Goal: Task Accomplishment & Management: Complete application form

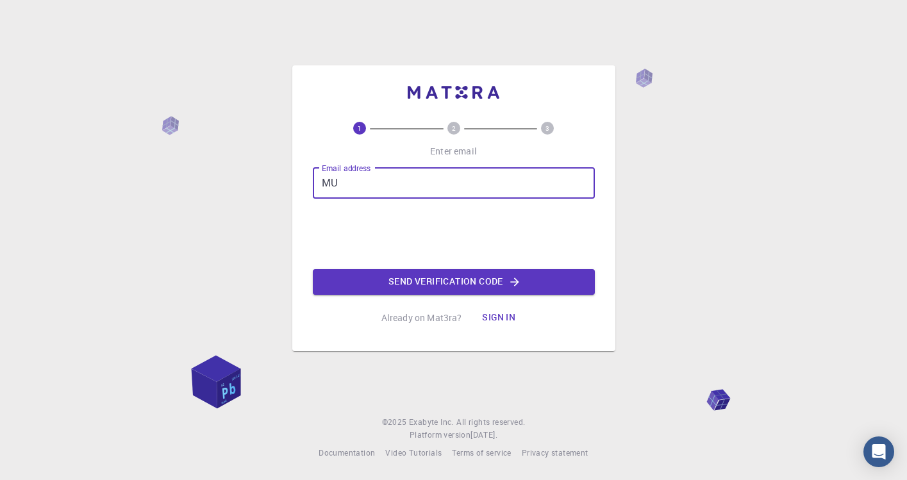
type input "M"
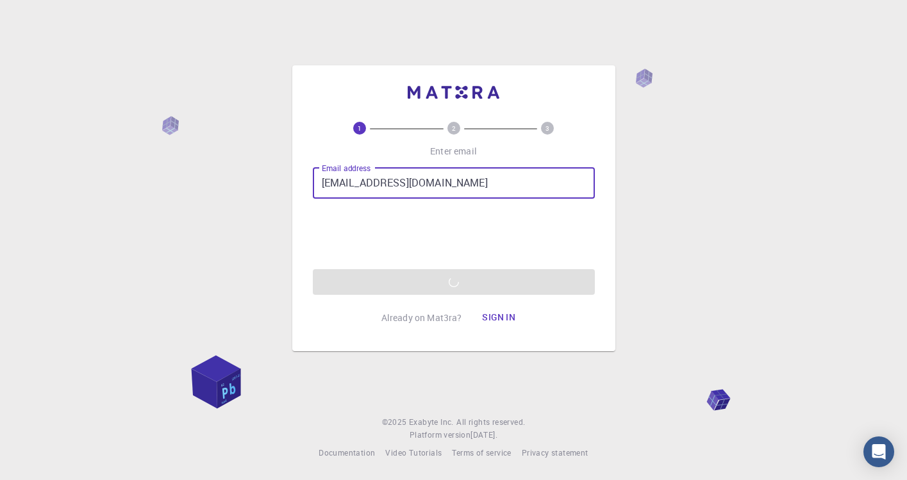
type input "[EMAIL_ADDRESS][DOMAIN_NAME]"
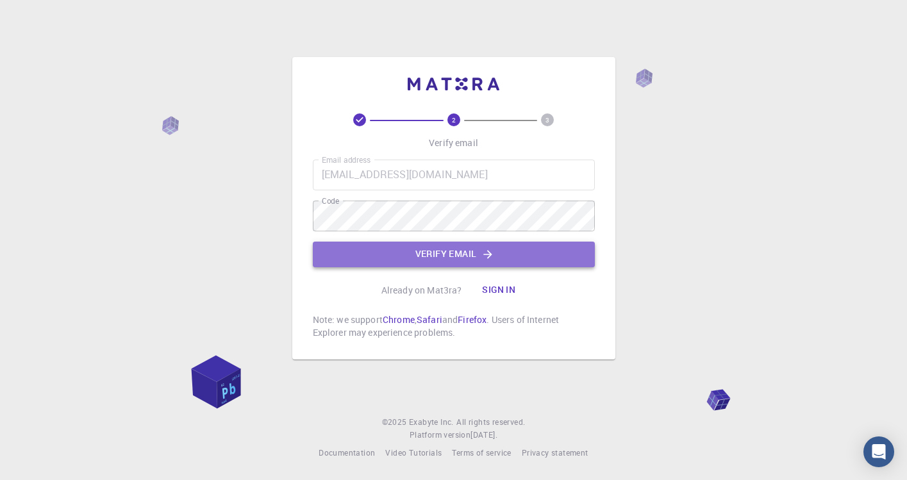
click at [491, 260] on icon "button" at bounding box center [487, 254] width 13 height 13
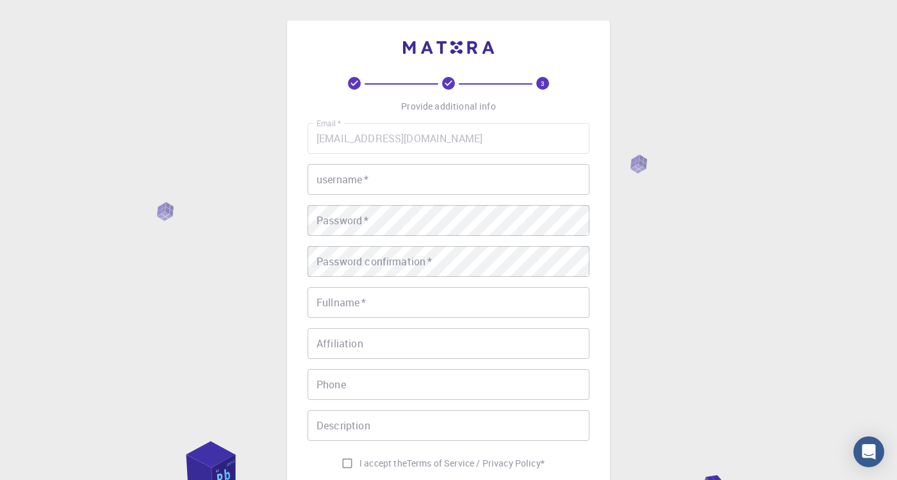
click at [380, 186] on input "username   *" at bounding box center [449, 179] width 282 height 31
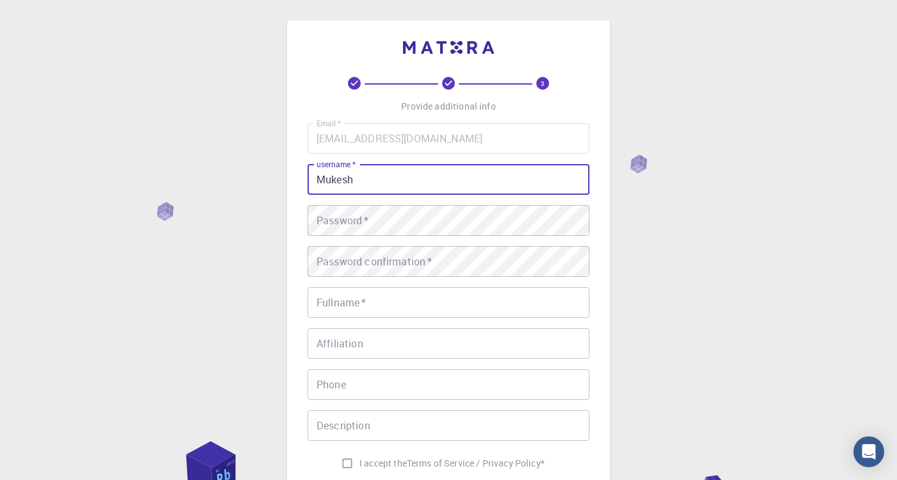
type input "Mukesh"
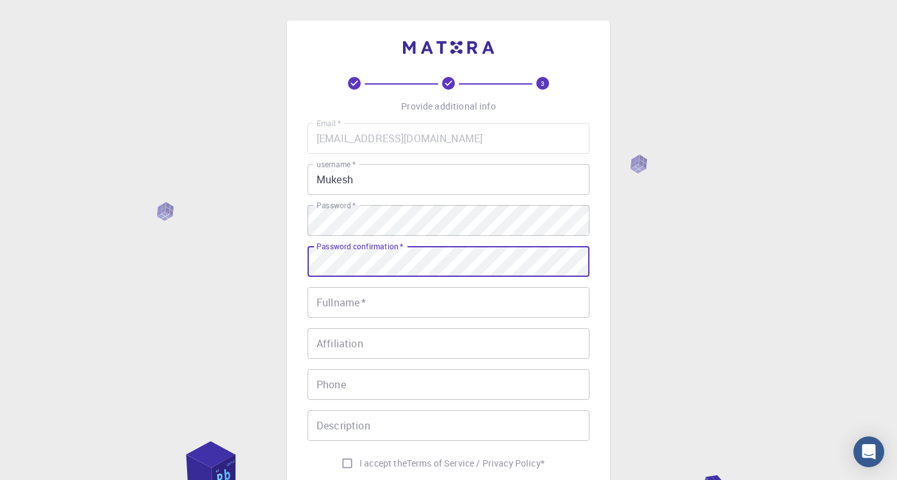
click at [365, 291] on input "Fullname   *" at bounding box center [449, 302] width 282 height 31
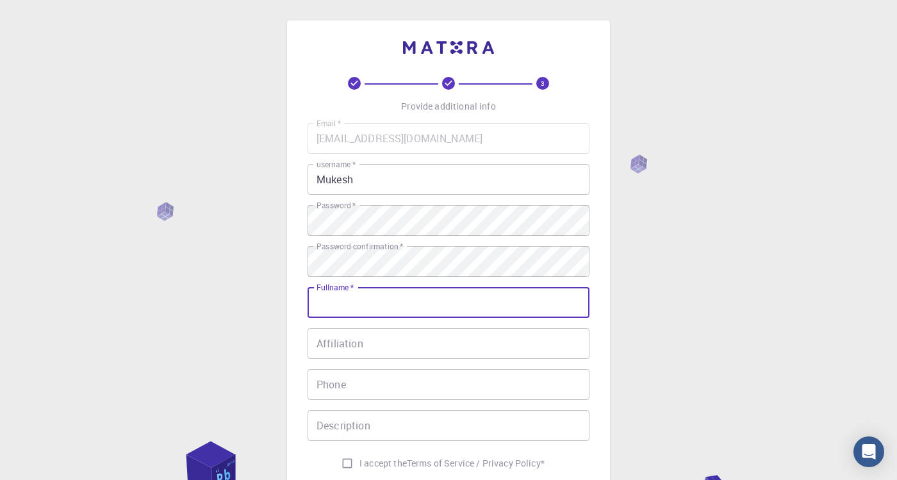
type input "[PERSON_NAME]"
click at [347, 351] on input "Affiliation" at bounding box center [449, 343] width 282 height 31
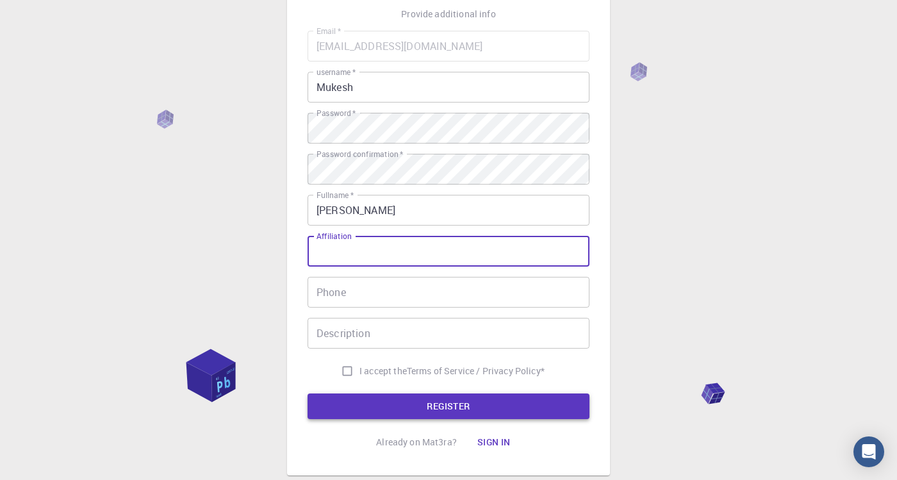
scroll to position [99, 0]
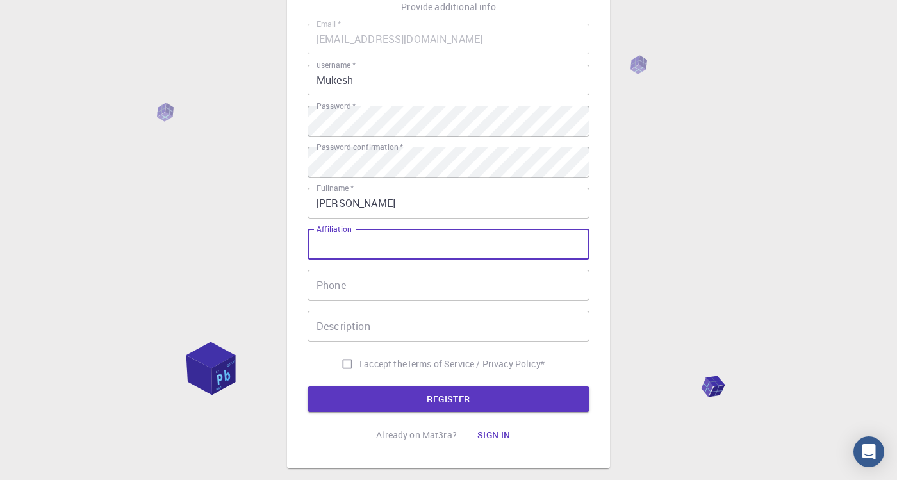
type input "m"
type input "Masters"
drag, startPoint x: 360, startPoint y: 252, endPoint x: 308, endPoint y: 253, distance: 52.6
click at [308, 255] on input "Masters" at bounding box center [449, 244] width 282 height 31
drag, startPoint x: 386, startPoint y: 249, endPoint x: 263, endPoint y: 231, distance: 124.4
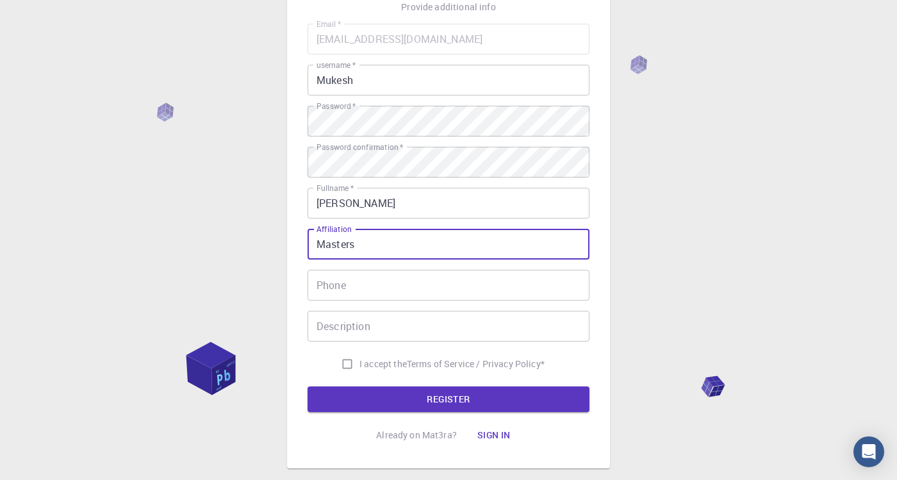
click at [263, 231] on div "3 Provide additional info Email   * [EMAIL_ADDRESS][DOMAIN_NAME] Email   * user…" at bounding box center [448, 227] width 897 height 652
type input "Yuan [GEOGRAPHIC_DATA]"
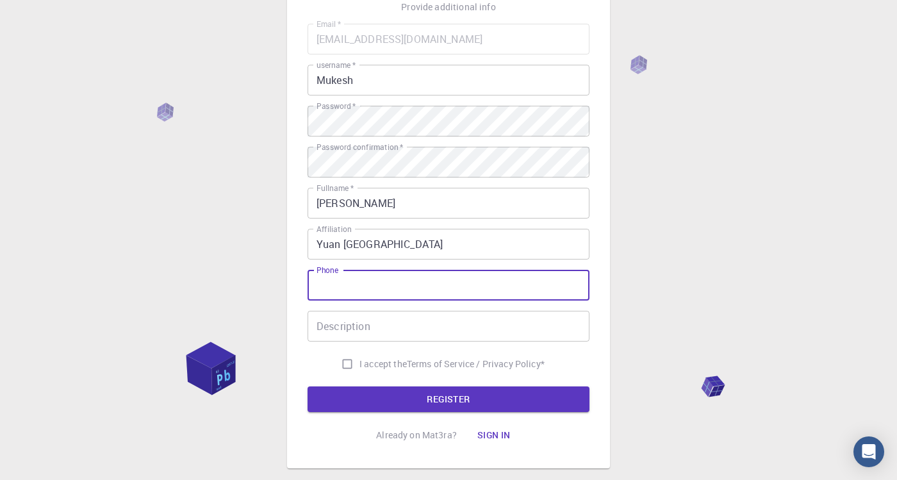
click at [361, 289] on input "Phone" at bounding box center [449, 285] width 282 height 31
type input "0970629237"
click at [349, 327] on input "Description" at bounding box center [449, 326] width 282 height 31
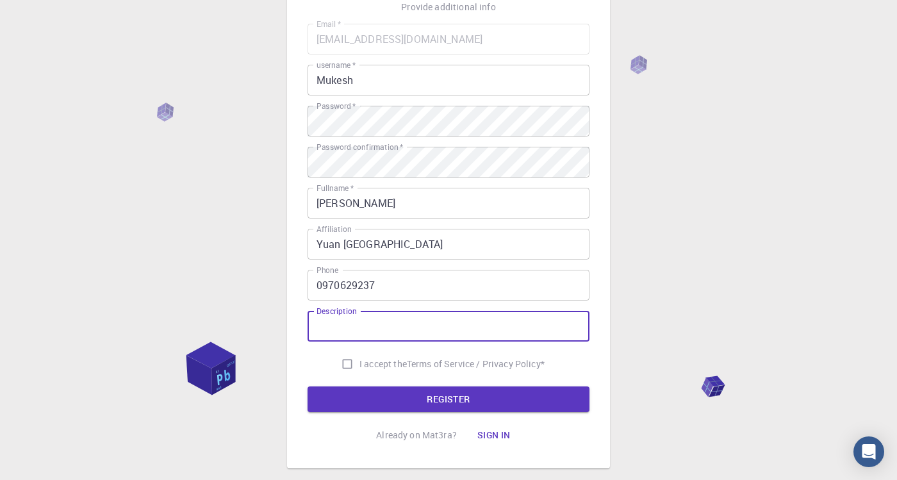
click at [345, 361] on input "I accept the Terms of Service / Privacy Policy *" at bounding box center [347, 364] width 24 height 24
checkbox input "true"
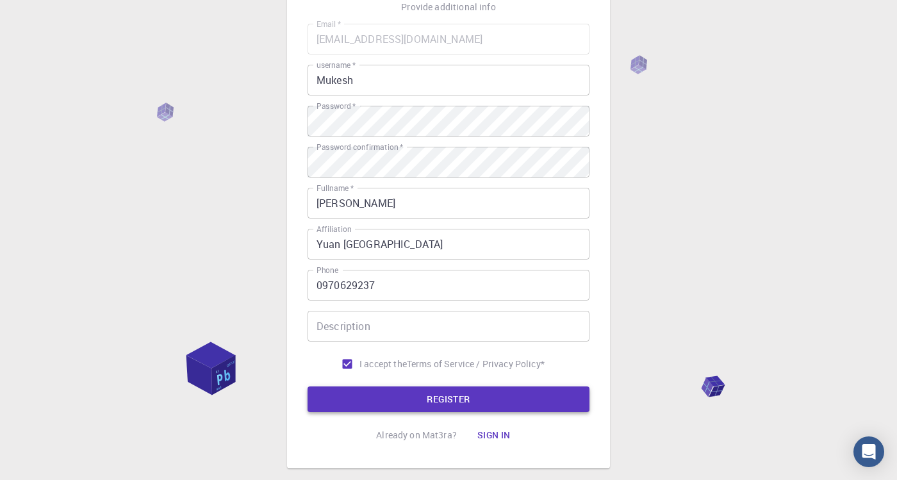
click at [373, 397] on button "REGISTER" at bounding box center [449, 399] width 282 height 26
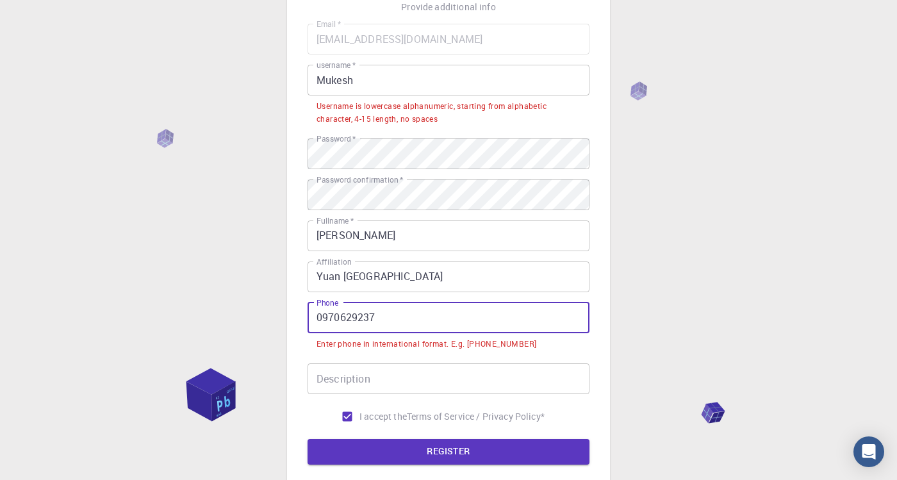
click at [321, 314] on input "0970629237" at bounding box center [449, 317] width 282 height 31
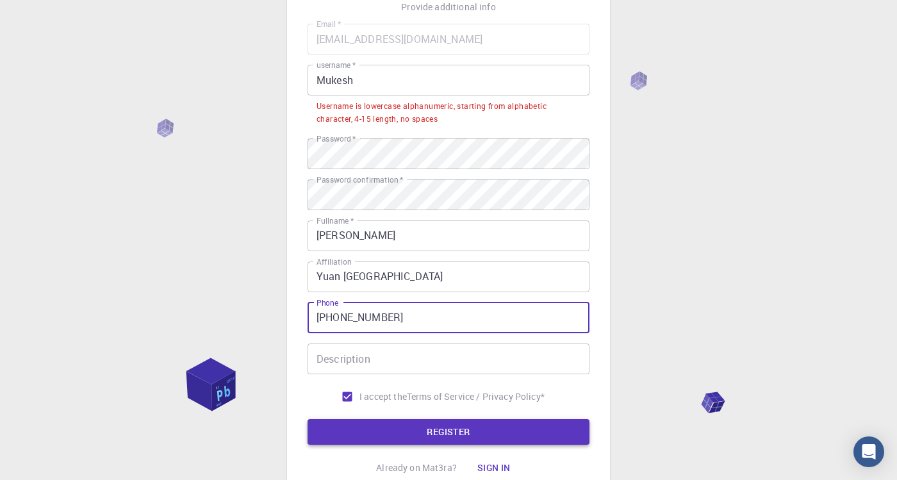
type input "[PHONE_NUMBER]"
click at [395, 430] on button "REGISTER" at bounding box center [449, 432] width 282 height 26
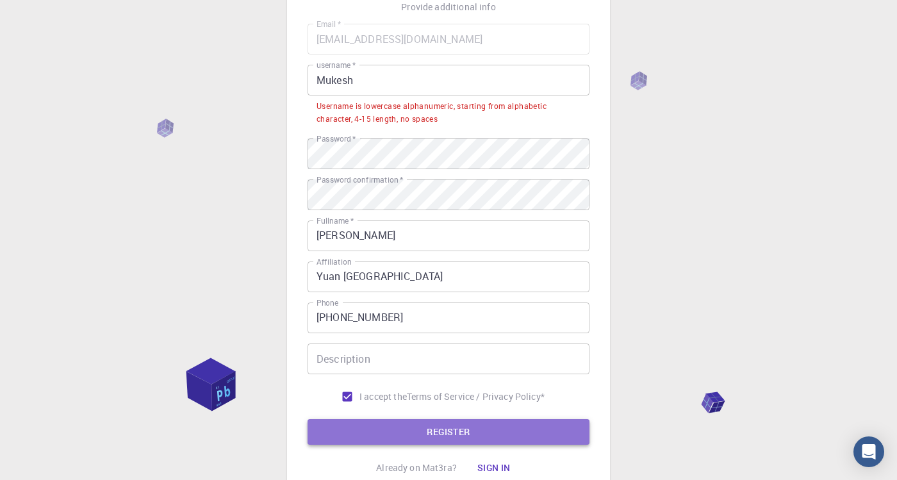
click at [562, 442] on button "REGISTER" at bounding box center [449, 432] width 282 height 26
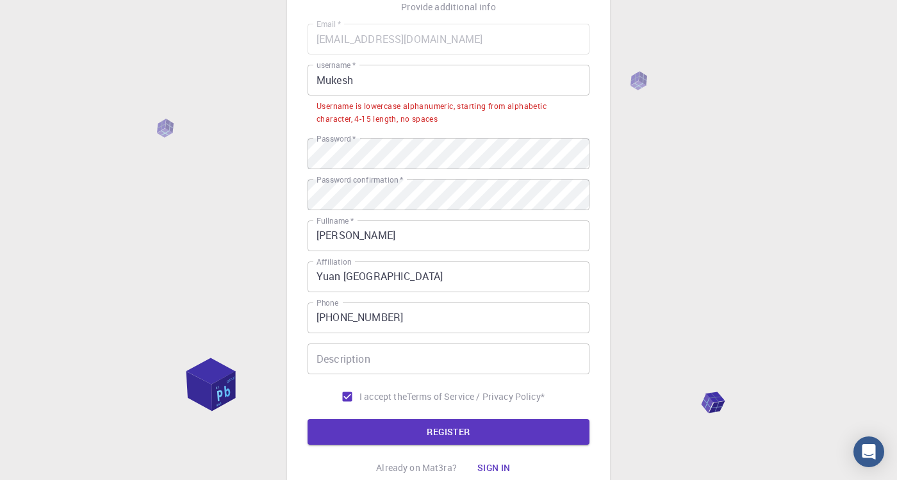
click at [354, 427] on button "REGISTER" at bounding box center [449, 432] width 282 height 26
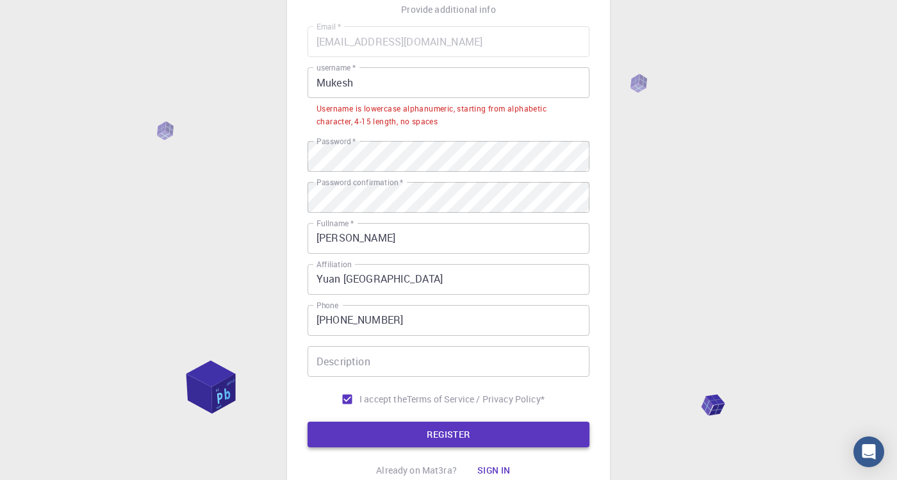
click at [456, 439] on button "REGISTER" at bounding box center [449, 435] width 282 height 26
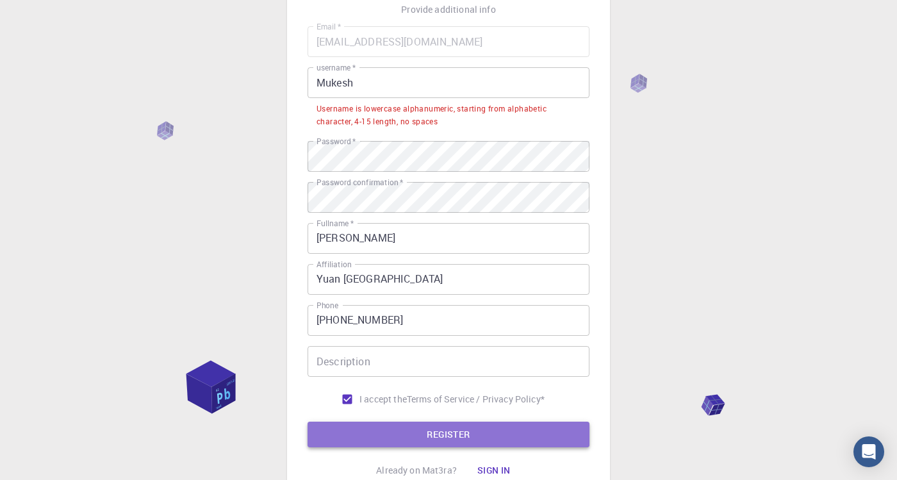
click at [456, 439] on button "REGISTER" at bounding box center [449, 435] width 282 height 26
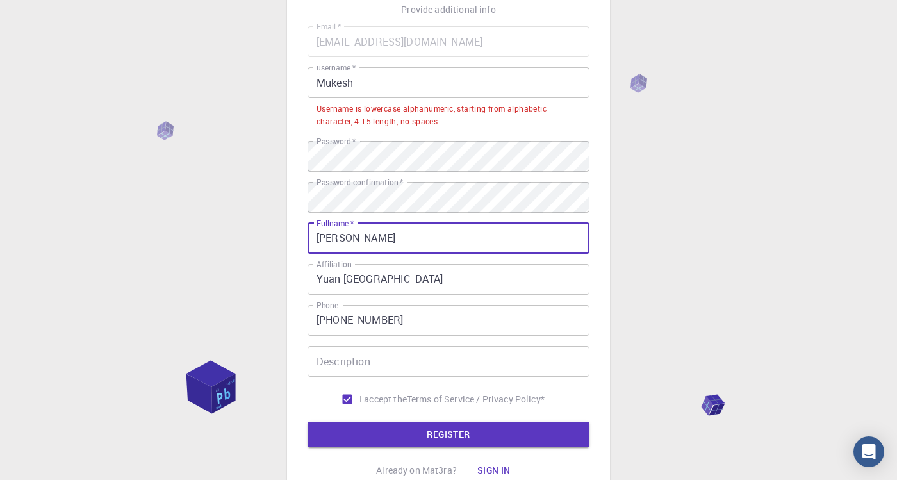
click at [413, 248] on input "[PERSON_NAME]" at bounding box center [449, 238] width 282 height 31
type input "[PERSON_NAME]"
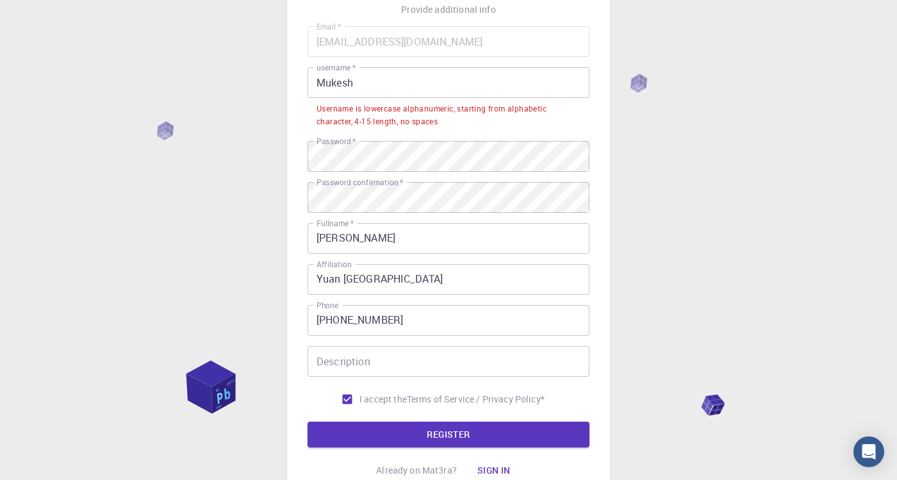
click at [463, 451] on div "3 Provide additional info Email   * [EMAIL_ADDRESS][DOMAIN_NAME] Email   * user…" at bounding box center [449, 231] width 282 height 503
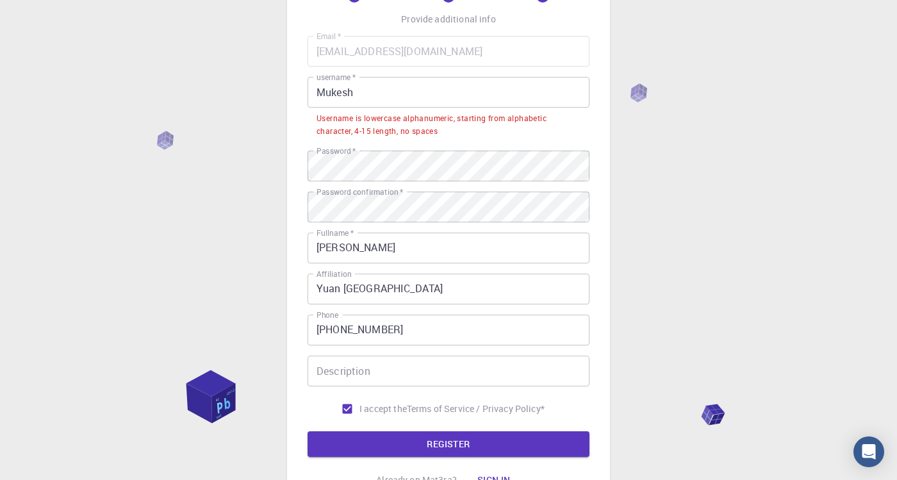
scroll to position [74, 0]
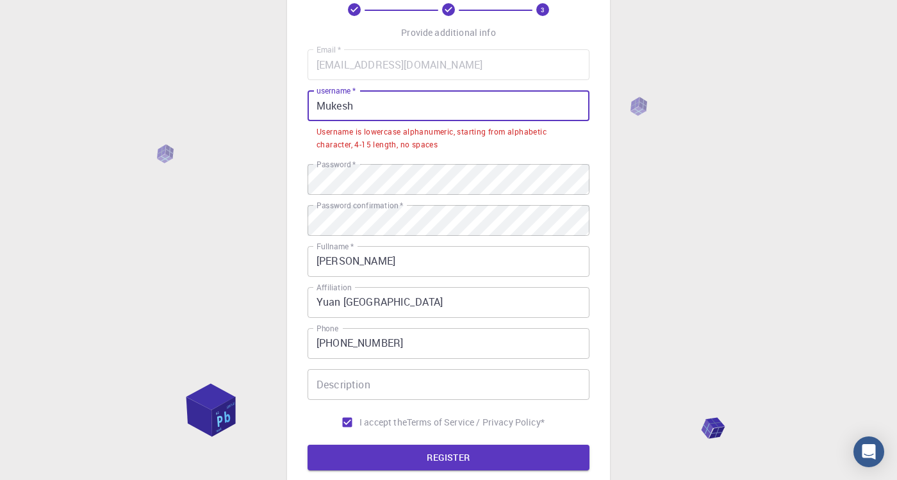
click at [372, 110] on input "Mukesh" at bounding box center [449, 105] width 282 height 31
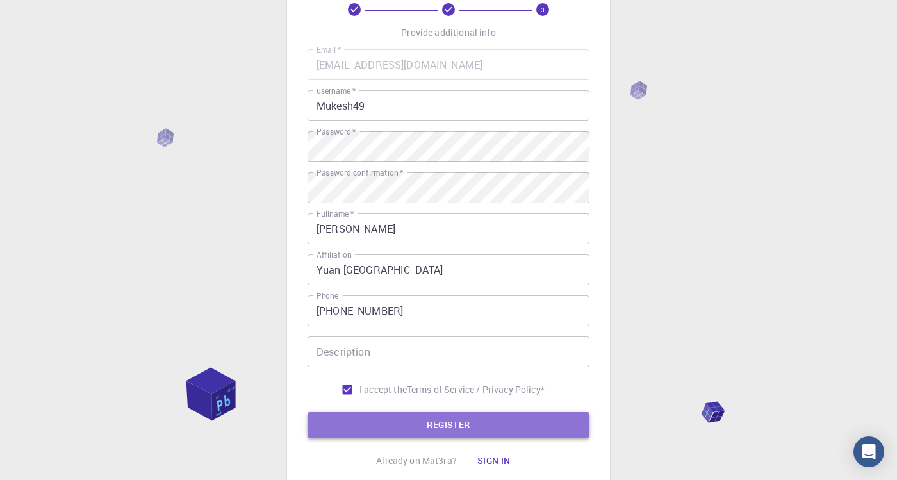
click at [442, 431] on button "REGISTER" at bounding box center [449, 425] width 282 height 26
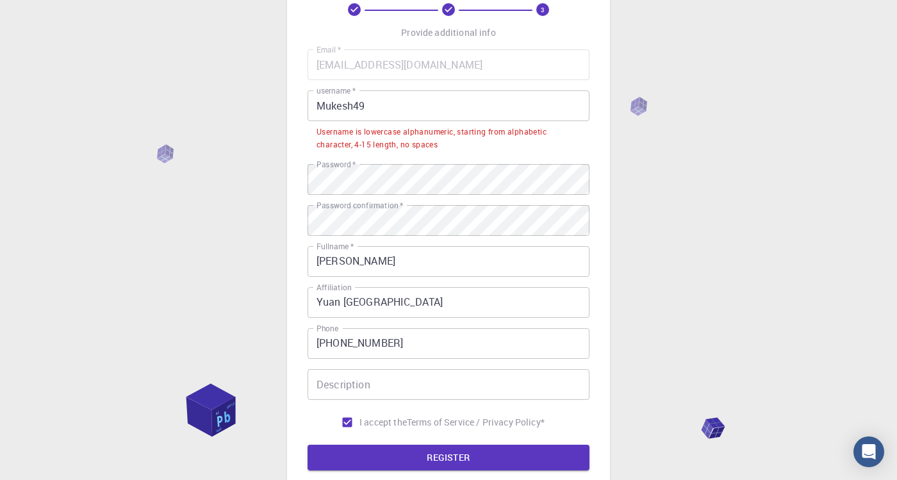
click at [323, 107] on input "Mukesh49" at bounding box center [449, 105] width 282 height 31
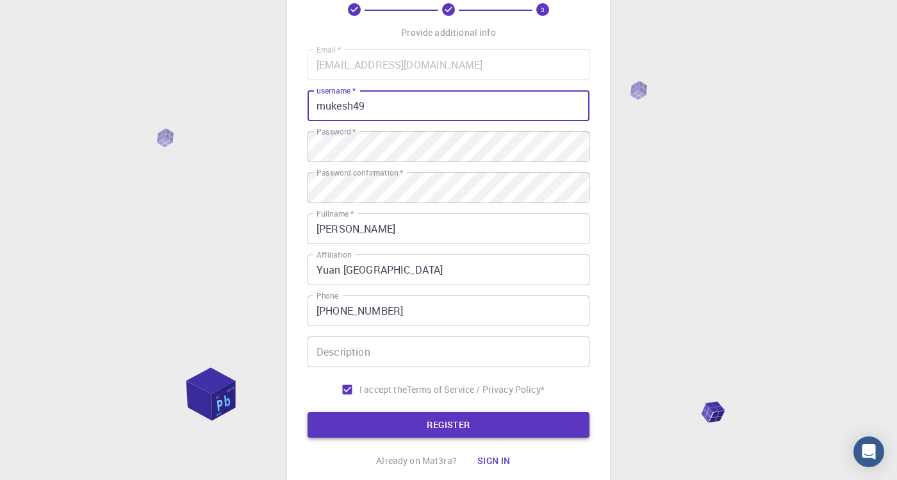
type input "mukesh49"
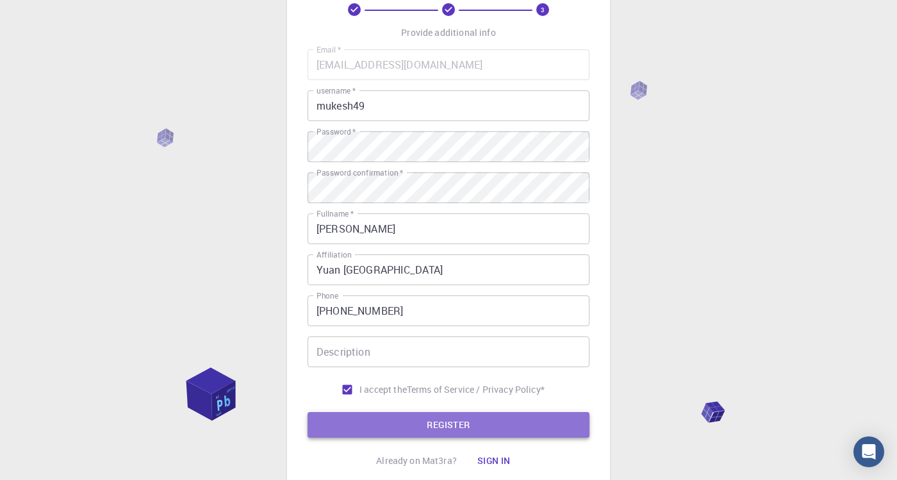
click at [452, 422] on button "REGISTER" at bounding box center [449, 425] width 282 height 26
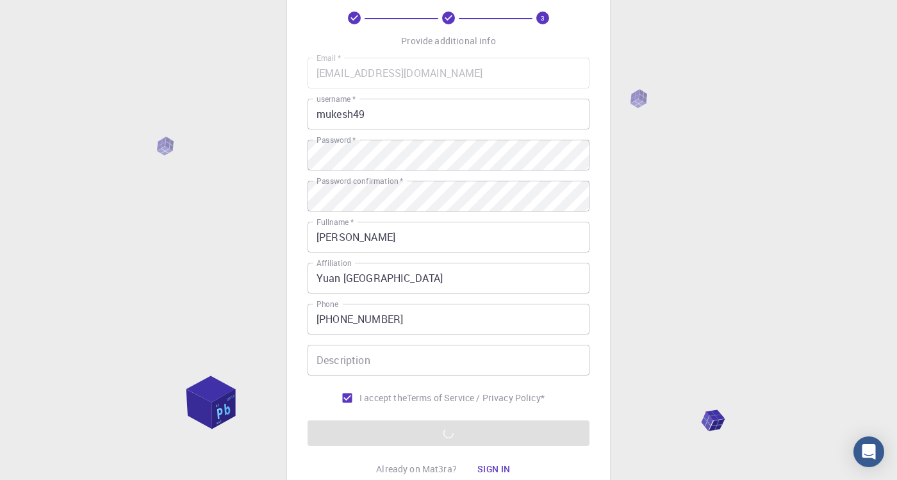
scroll to position [66, 0]
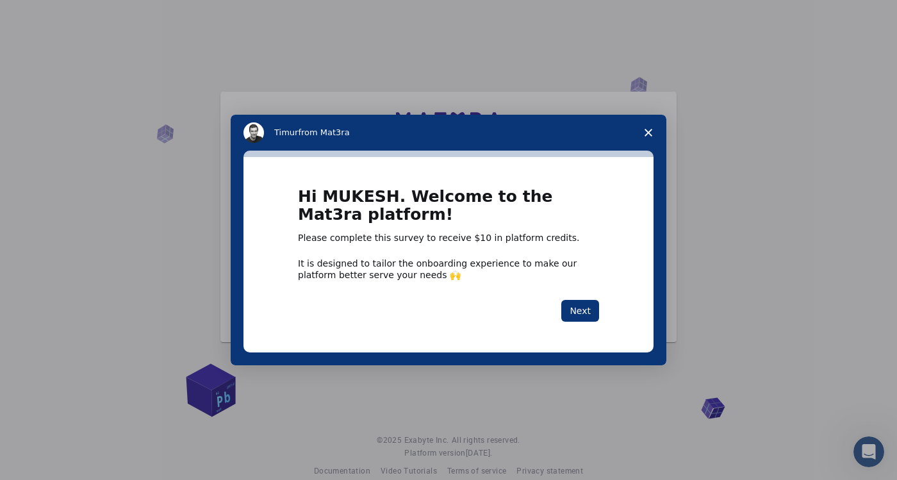
click at [653, 144] on span "Close survey" at bounding box center [649, 133] width 36 height 36
